Goal: Task Accomplishment & Management: Use online tool/utility

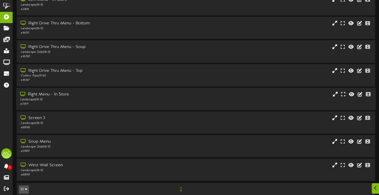
scroll to position [60, 0]
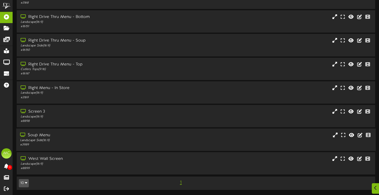
click at [151, 143] on div "# 3989" at bounding box center [91, 145] width 142 height 4
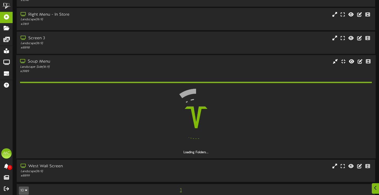
scroll to position [131, 0]
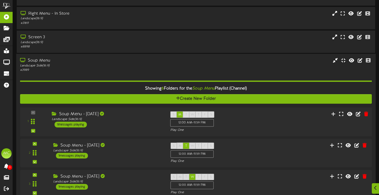
click at [257, 126] on div "1 ( 16:9" at bounding box center [195, 122] width 355 height 21
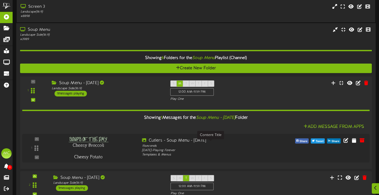
scroll to position [161, 0]
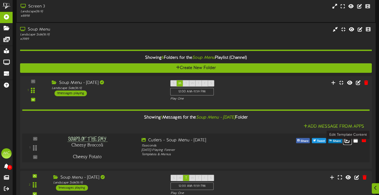
click at [346, 143] on icon at bounding box center [347, 140] width 6 height 6
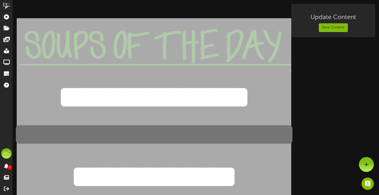
click at [164, 137] on textarea at bounding box center [154, 135] width 364 height 49
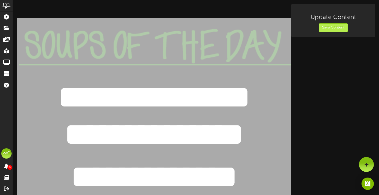
type textarea "**********"
click at [328, 28] on button "Save Content" at bounding box center [332, 27] width 29 height 9
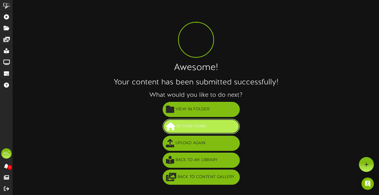
click at [202, 128] on span "Return Home" at bounding box center [191, 126] width 33 height 8
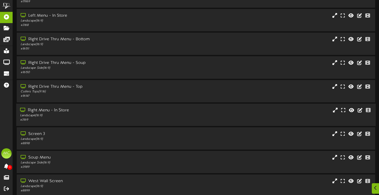
scroll to position [34, 0]
click at [71, 164] on div "Landscape Side ( 16:9 )" at bounding box center [91, 162] width 142 height 4
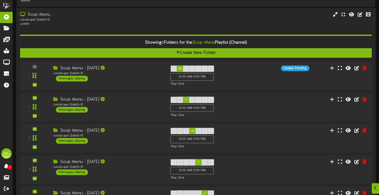
scroll to position [178, 0]
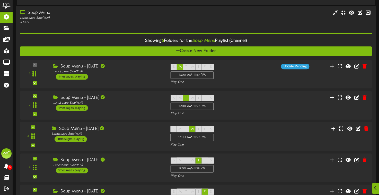
click at [295, 142] on div "3 ( 16:9" at bounding box center [195, 136] width 355 height 21
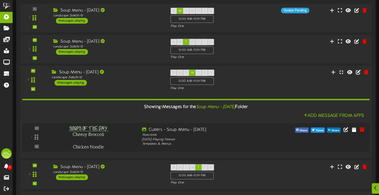
scroll to position [236, 0]
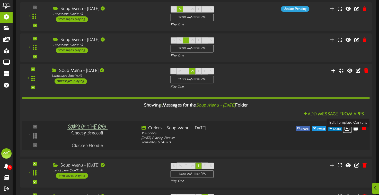
click at [346, 131] on icon at bounding box center [347, 128] width 6 height 6
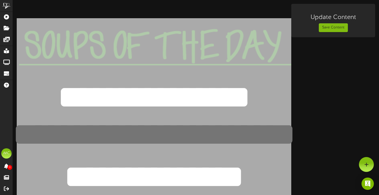
click at [159, 138] on textarea at bounding box center [154, 135] width 364 height 49
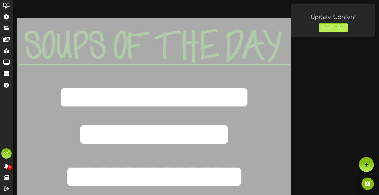
type textarea "**********"
click at [325, 30] on button "Save Content" at bounding box center [332, 27] width 29 height 9
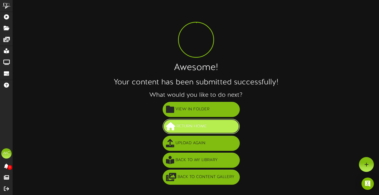
click at [201, 124] on span "Return Home" at bounding box center [191, 126] width 33 height 8
